Goal: Information Seeking & Learning: Learn about a topic

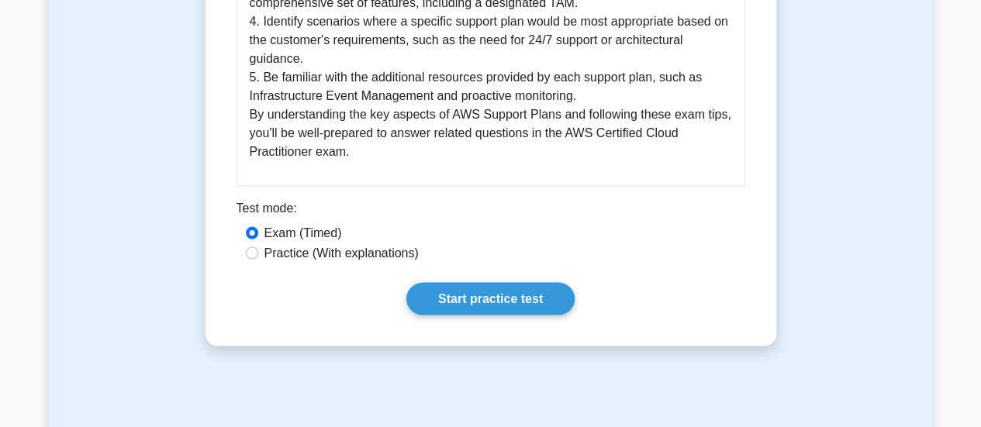
scroll to position [1629, 0]
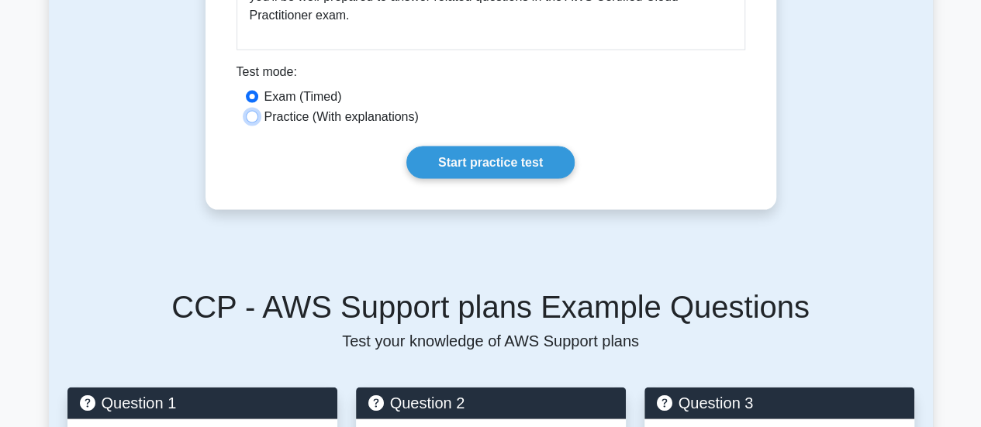
click at [248, 117] on input "Practice (With explanations)" at bounding box center [252, 117] width 12 height 12
radio input "true"
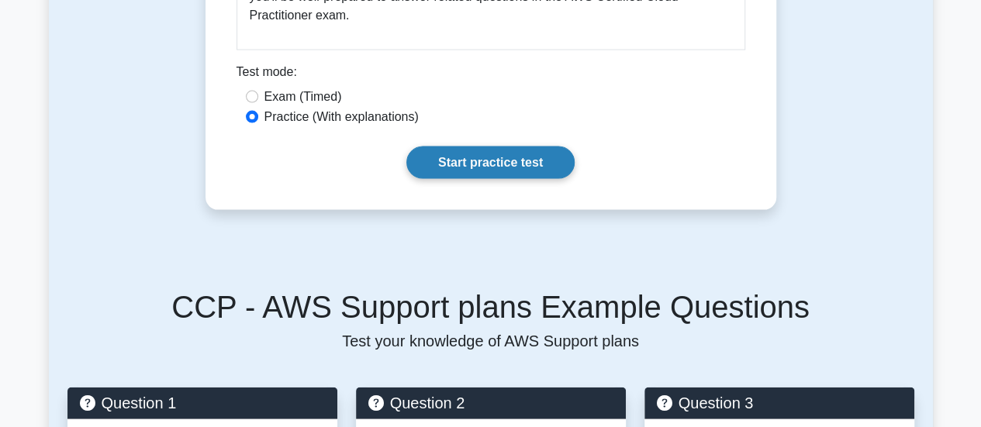
click at [479, 158] on link "Start practice test" at bounding box center [490, 163] width 168 height 33
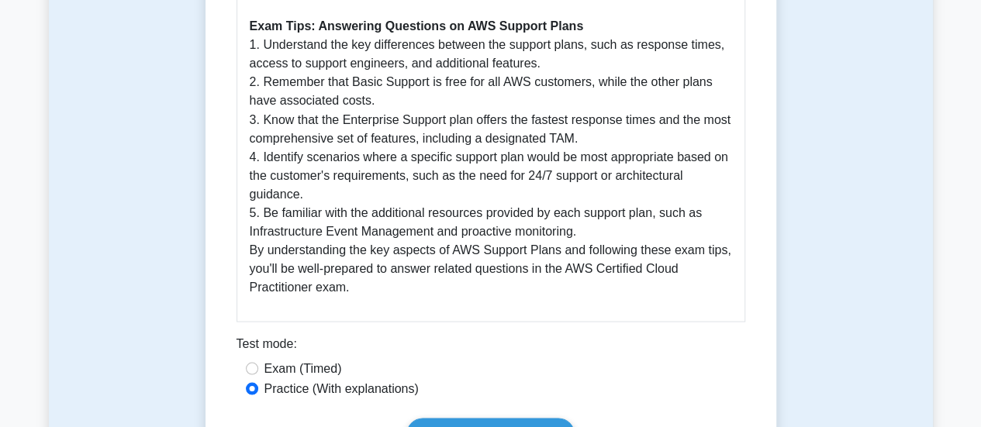
scroll to position [1551, 0]
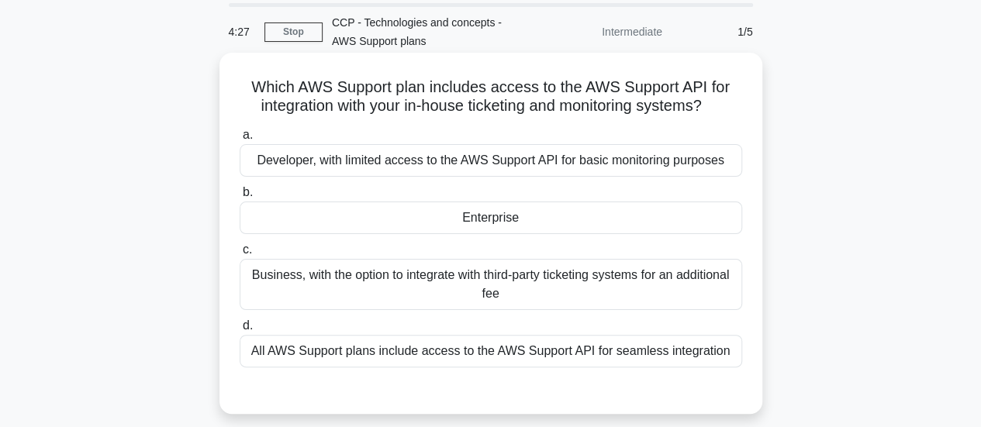
scroll to position [78, 0]
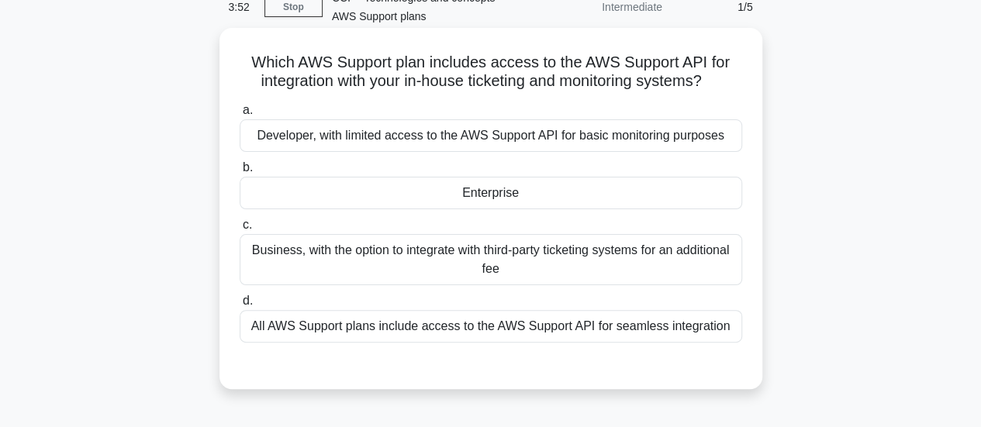
click at [498, 184] on div "Enterprise" at bounding box center [491, 193] width 503 height 33
click at [240, 173] on input "b. Enterprise" at bounding box center [240, 168] width 0 height 10
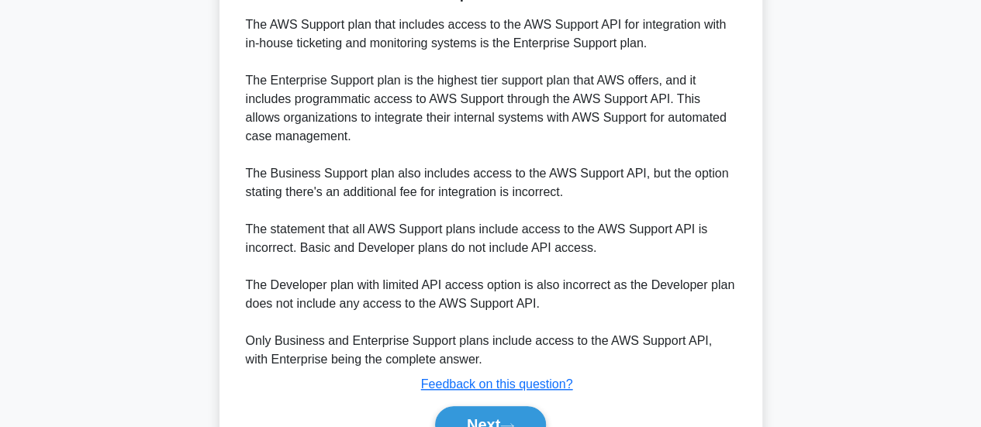
scroll to position [543, 0]
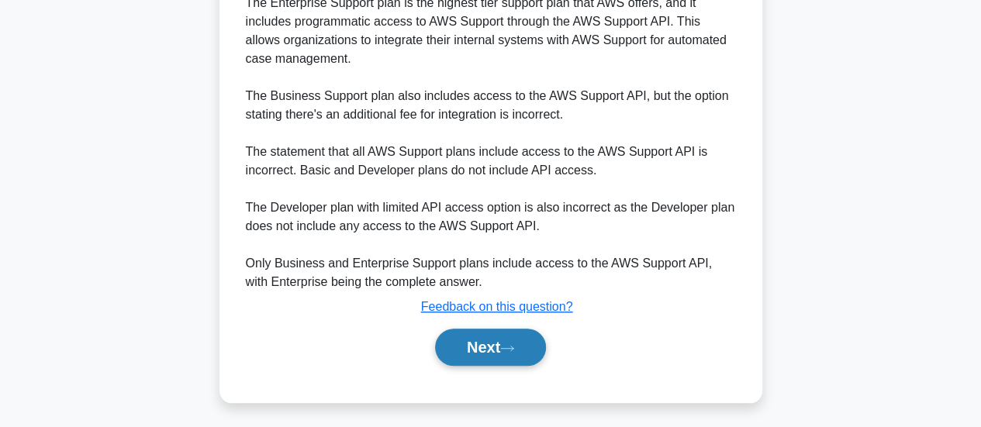
click at [506, 340] on button "Next" at bounding box center [490, 347] width 111 height 37
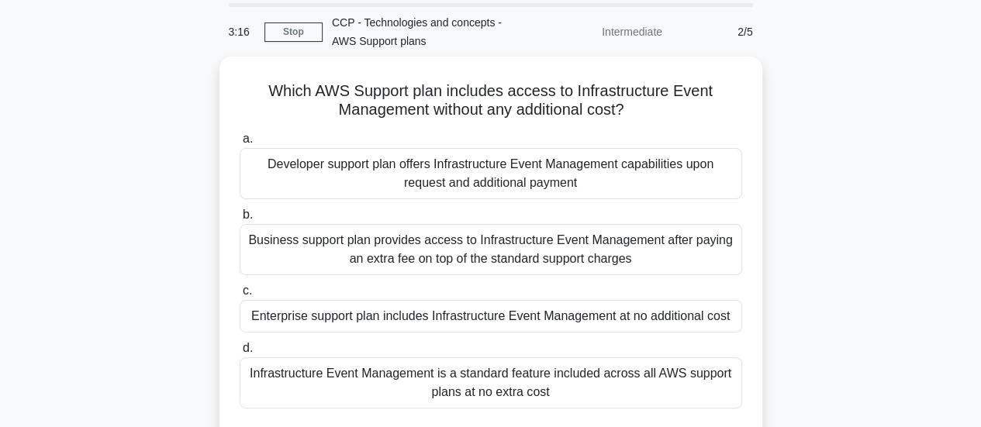
scroll to position [78, 0]
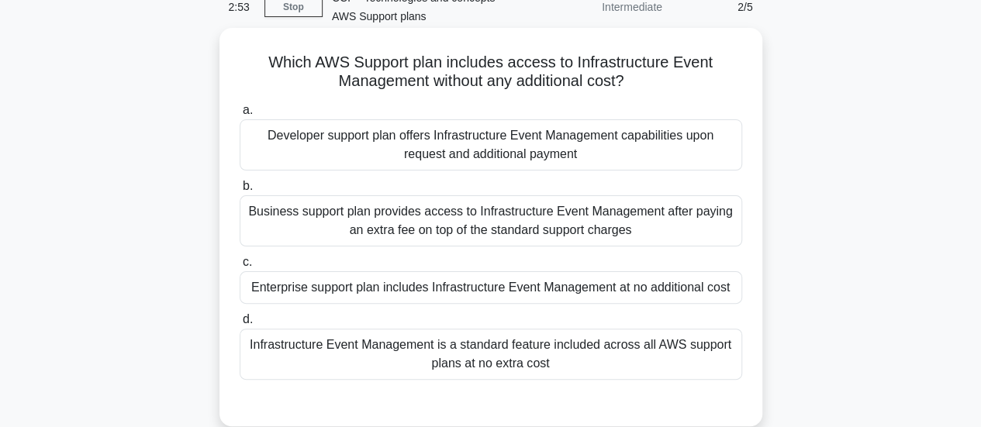
click at [569, 289] on div "Enterprise support plan includes Infrastructure Event Management at no addition…" at bounding box center [491, 287] width 503 height 33
click at [240, 268] on input "c. Enterprise support plan includes Infrastructure Event Management at no addit…" at bounding box center [240, 262] width 0 height 10
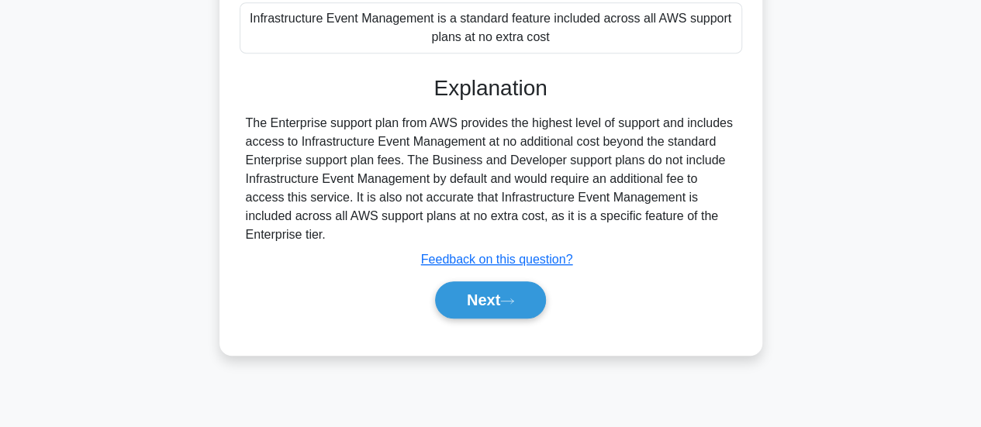
scroll to position [410, 0]
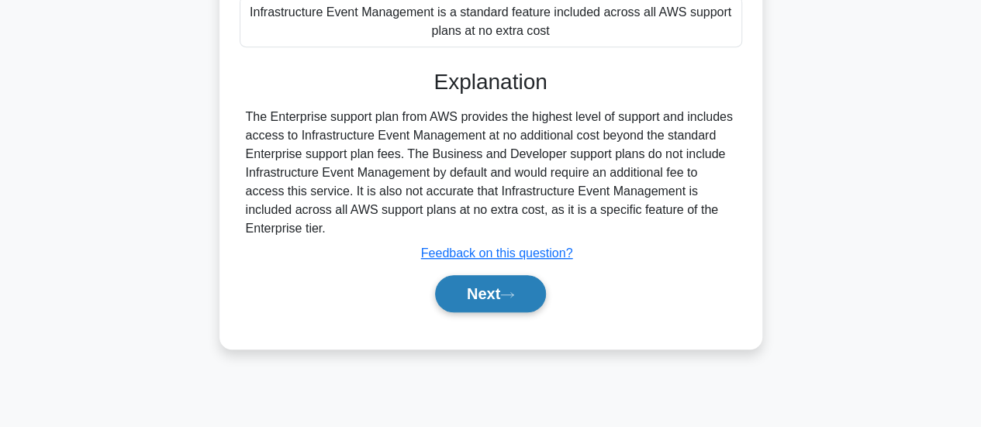
click at [495, 306] on button "Next" at bounding box center [490, 293] width 111 height 37
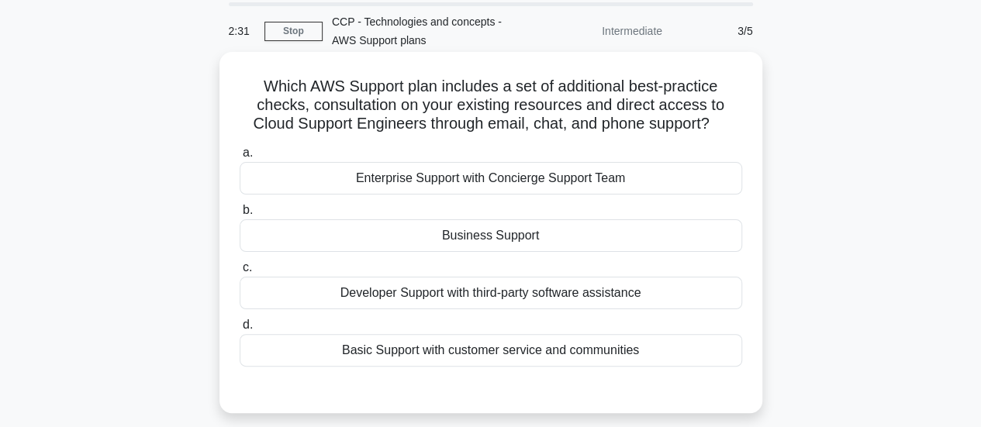
scroll to position [78, 0]
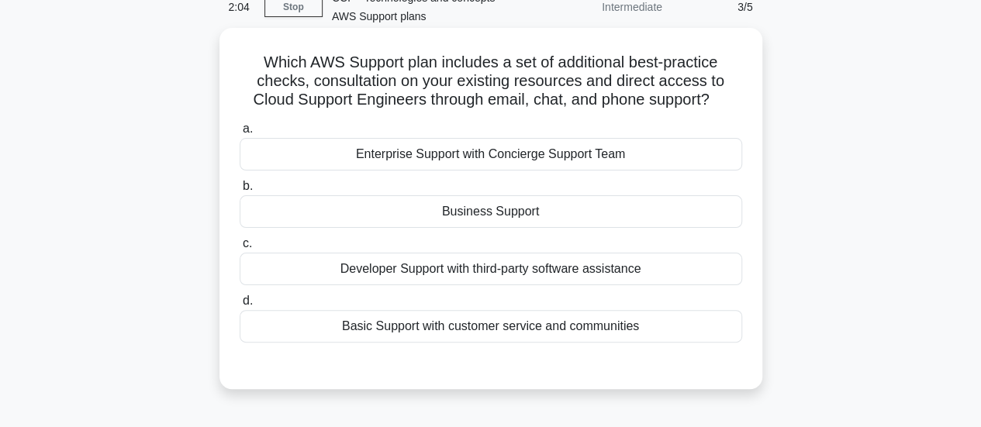
click at [492, 212] on div "Business Support" at bounding box center [491, 211] width 503 height 33
click at [240, 192] on input "b. Business Support" at bounding box center [240, 186] width 0 height 10
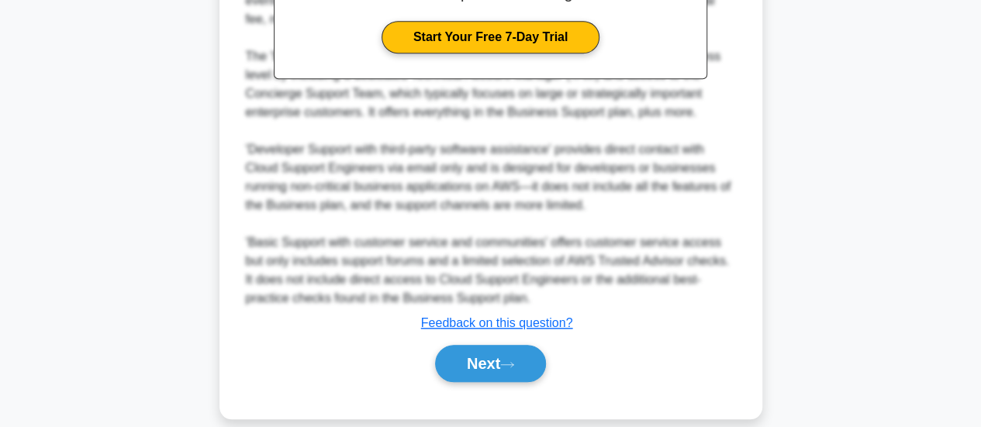
scroll to position [582, 0]
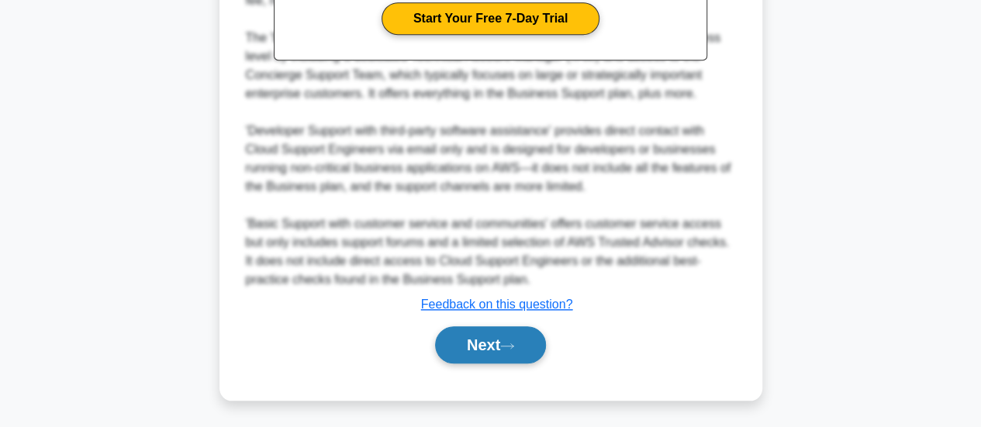
click at [499, 347] on button "Next" at bounding box center [490, 345] width 111 height 37
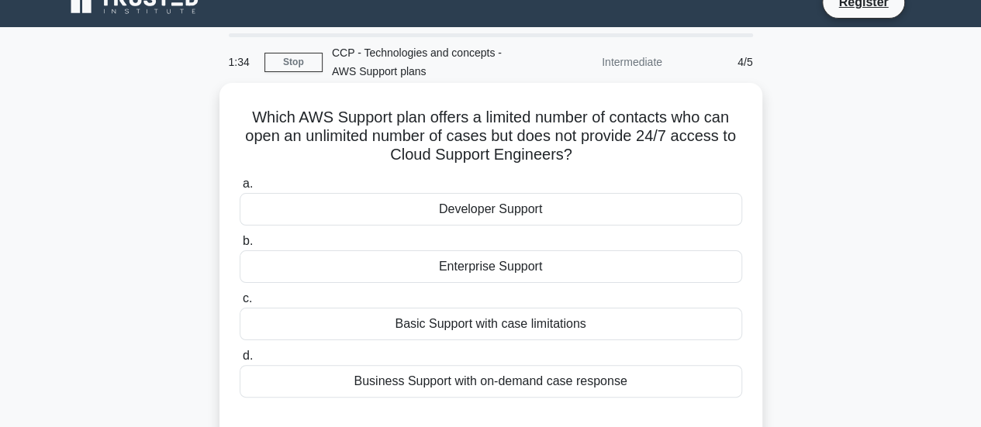
scroll to position [100, 0]
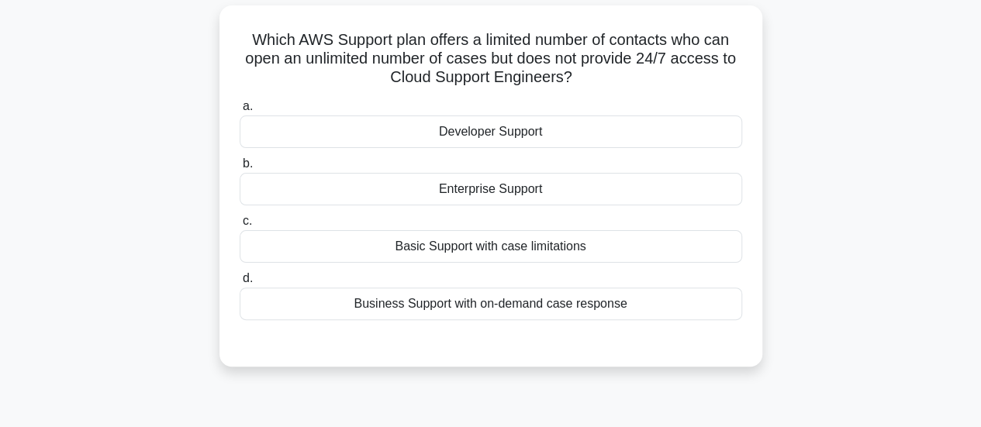
click at [461, 251] on div "Basic Support with case limitations" at bounding box center [491, 246] width 503 height 33
click at [240, 226] on input "c. Basic Support with case limitations" at bounding box center [240, 221] width 0 height 10
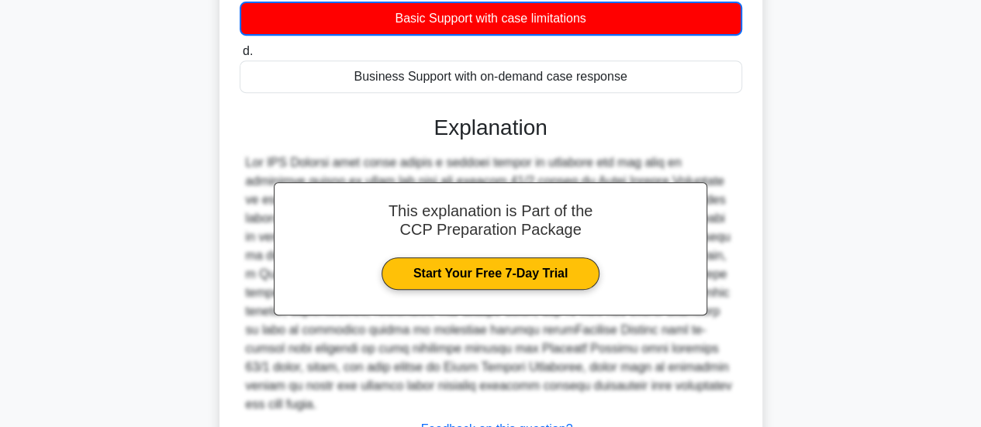
scroll to position [454, 0]
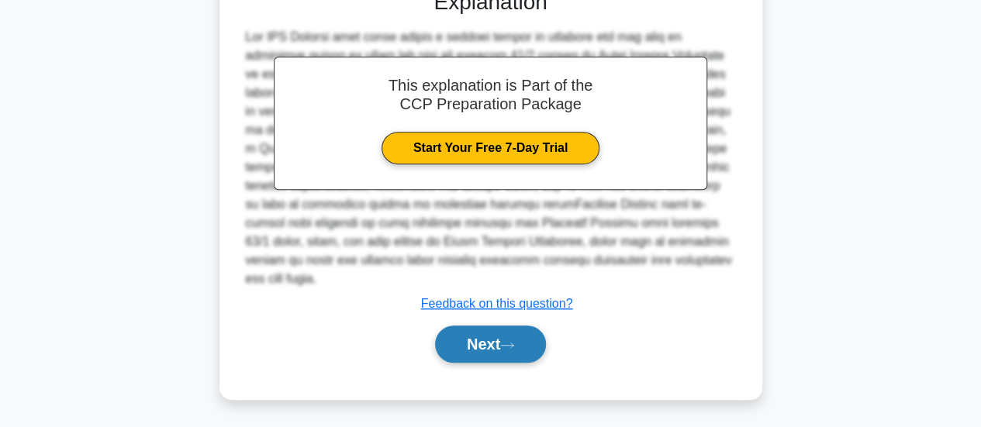
click at [486, 343] on button "Next" at bounding box center [490, 344] width 111 height 37
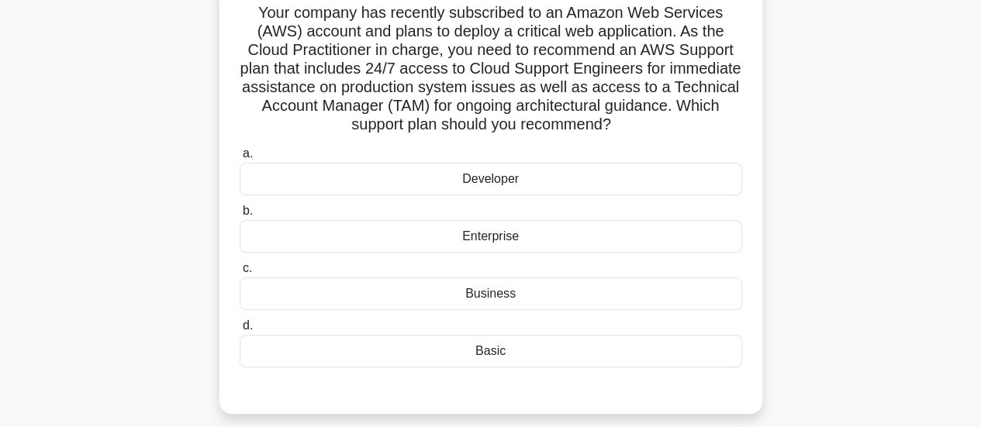
scroll to position [155, 0]
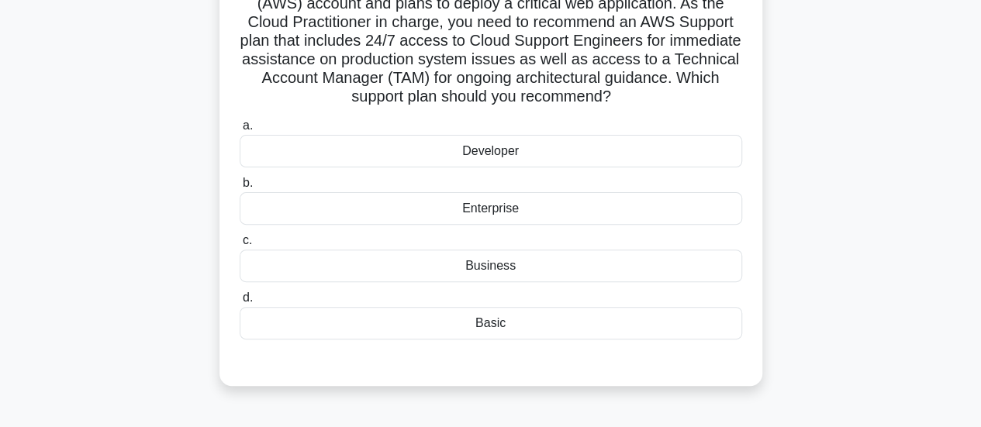
click at [446, 209] on div "Enterprise" at bounding box center [491, 208] width 503 height 33
click at [240, 188] on input "b. Enterprise" at bounding box center [240, 183] width 0 height 10
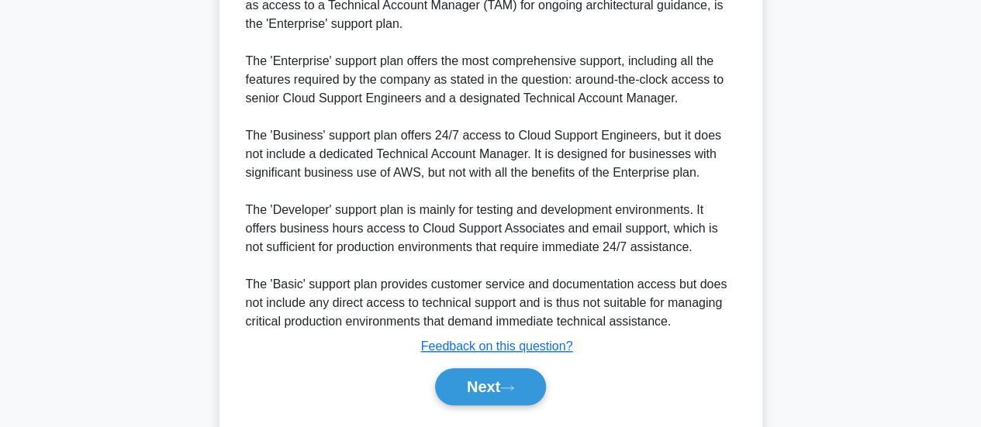
scroll to position [620, 0]
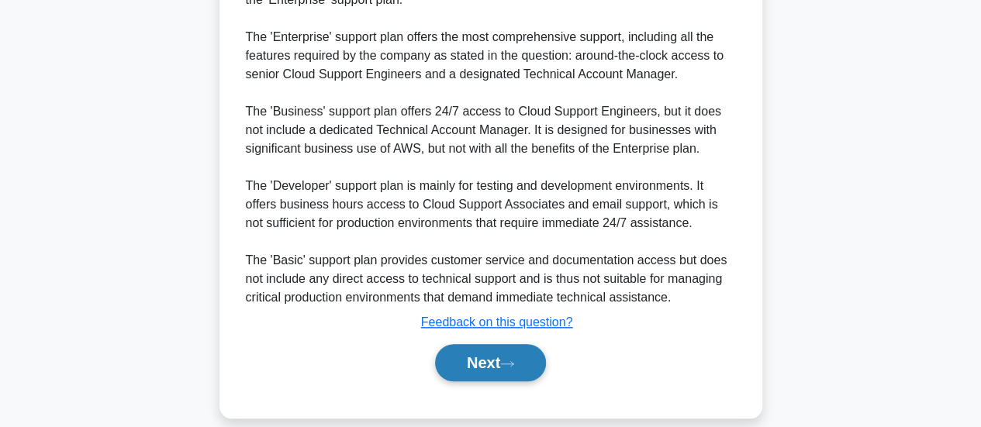
click at [511, 360] on icon at bounding box center [507, 364] width 14 height 9
